Goal: Transaction & Acquisition: Purchase product/service

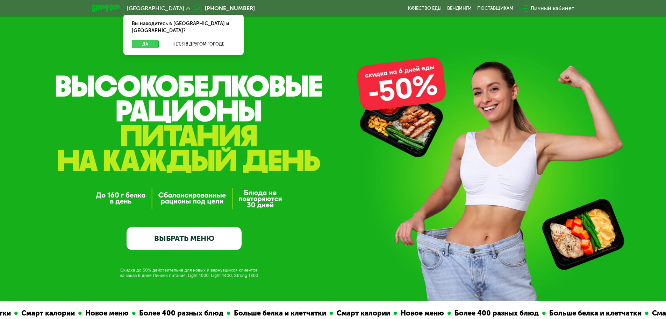
click at [147, 40] on button "Да" at bounding box center [145, 44] width 27 height 8
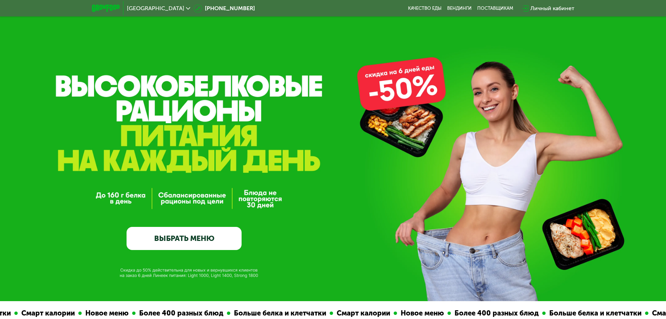
click at [198, 245] on link "ВЫБРАТЬ МЕНЮ" at bounding box center [184, 238] width 115 height 23
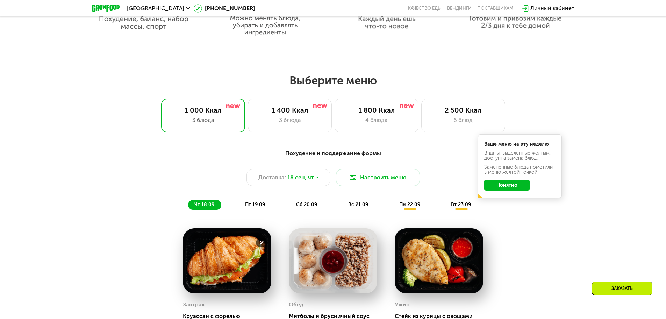
scroll to position [580, 0]
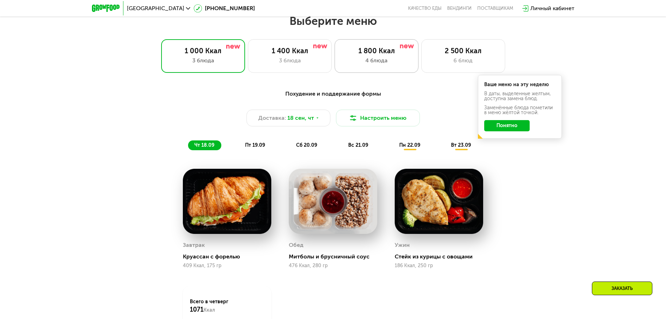
click at [381, 67] on div "1 800 Ккал 4 блюда" at bounding box center [377, 56] width 84 height 34
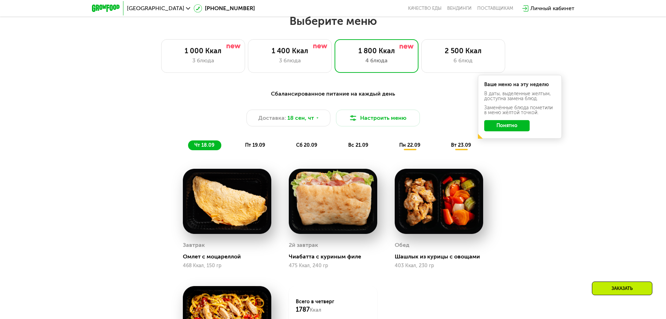
click at [512, 128] on button "Понятно" at bounding box center [506, 125] width 45 height 11
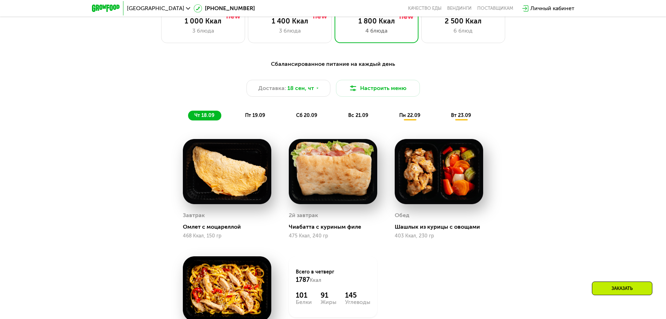
scroll to position [545, 0]
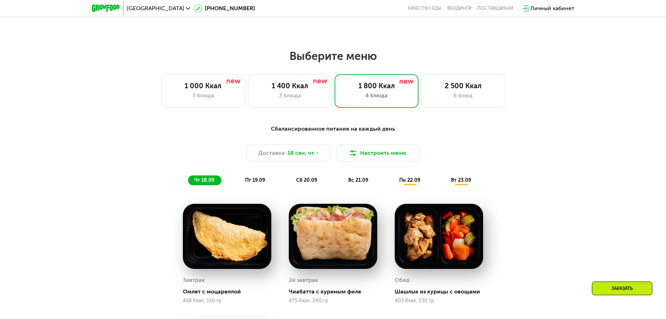
click at [607, 283] on div "Заказать" at bounding box center [622, 288] width 60 height 14
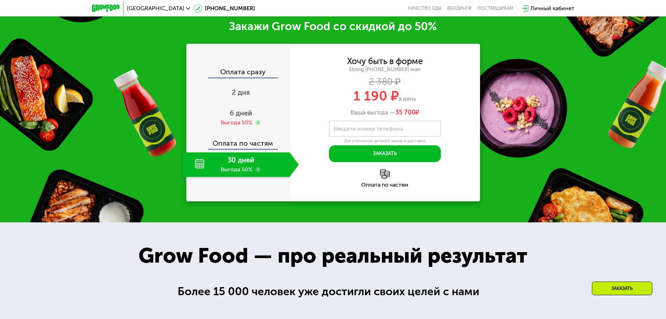
scroll to position [1014, 0]
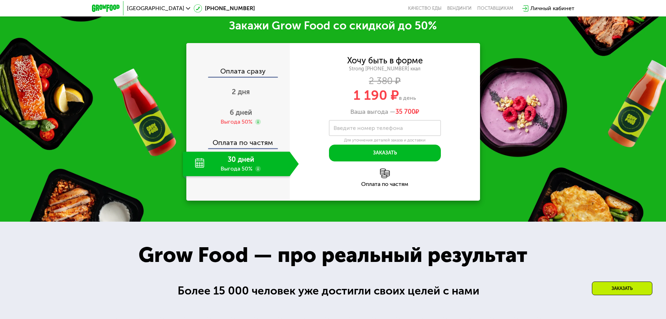
click at [258, 171] on use at bounding box center [258, 169] width 6 height 6
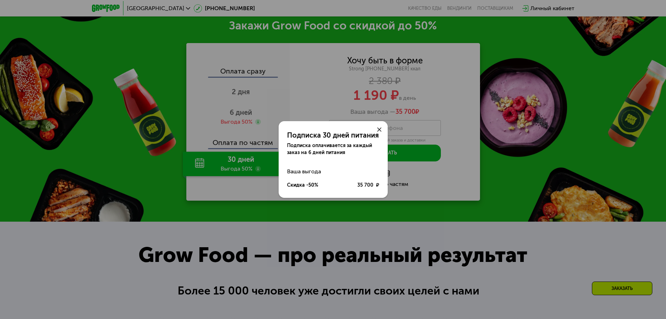
click at [380, 130] on use at bounding box center [379, 129] width 4 height 4
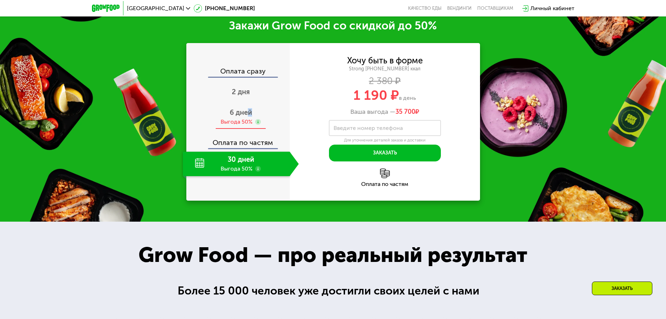
click at [250, 112] on span "6 дней" at bounding box center [241, 112] width 22 height 8
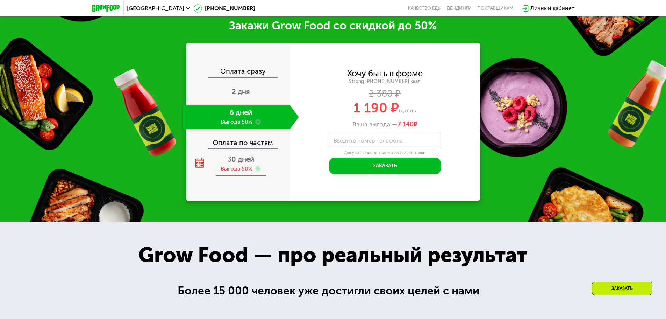
click at [242, 163] on span "30 дней" at bounding box center [241, 159] width 27 height 8
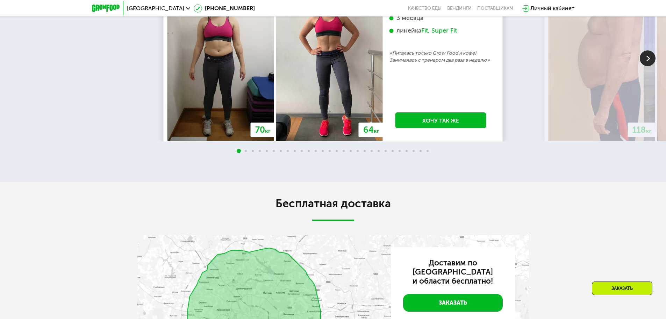
scroll to position [1573, 0]
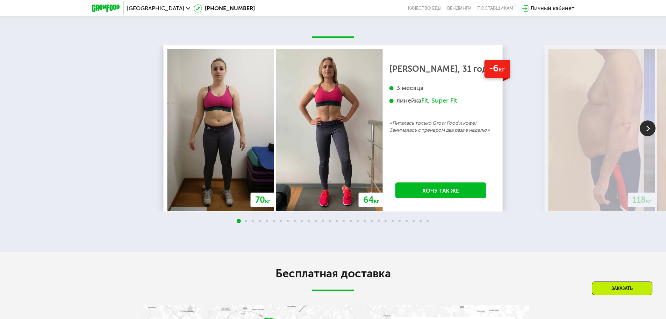
click at [644, 134] on img at bounding box center [648, 128] width 16 height 16
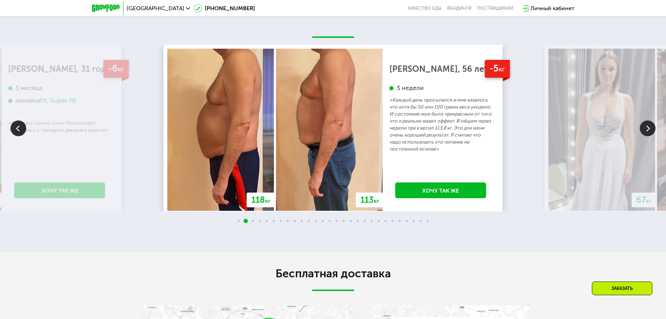
click at [646, 132] on img at bounding box center [648, 128] width 16 height 16
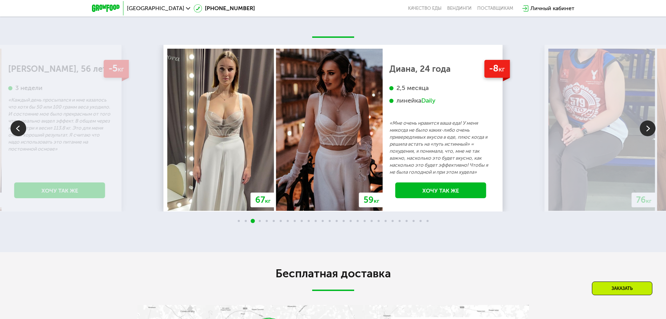
click at [646, 132] on img at bounding box center [648, 128] width 16 height 16
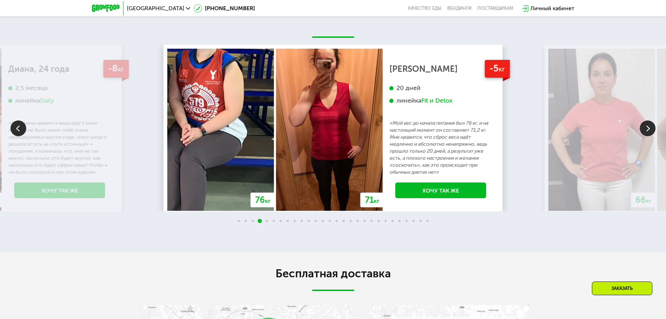
click at [646, 132] on img at bounding box center [648, 128] width 16 height 16
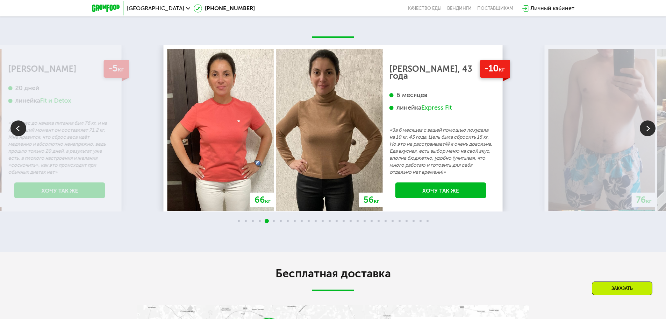
click at [646, 132] on img at bounding box center [648, 128] width 16 height 16
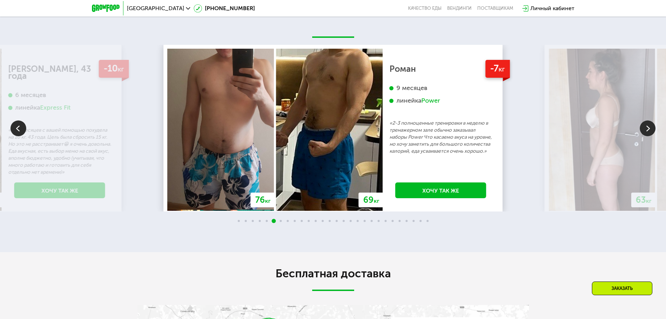
click at [644, 129] on img at bounding box center [648, 128] width 16 height 16
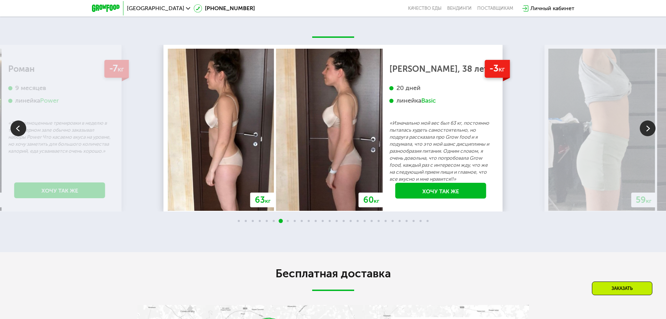
click at [644, 129] on img at bounding box center [648, 128] width 16 height 16
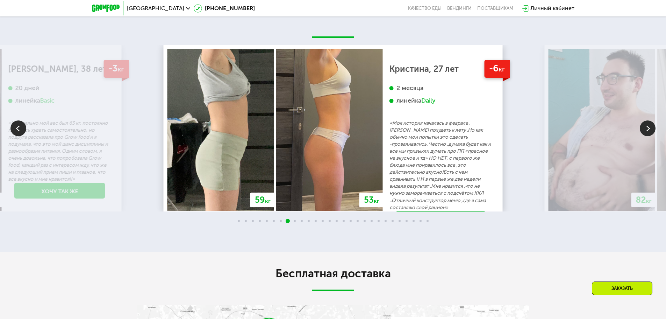
click at [648, 134] on img at bounding box center [648, 128] width 16 height 16
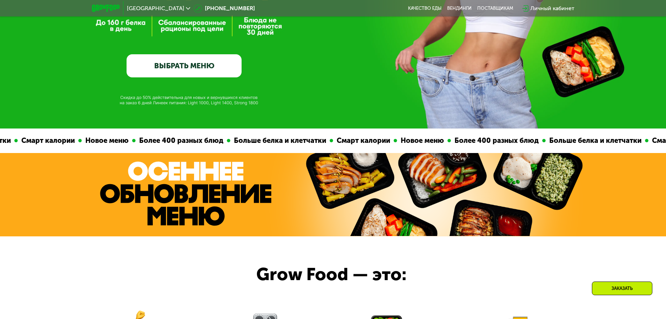
scroll to position [0, 0]
